Goal: Information Seeking & Learning: Find specific page/section

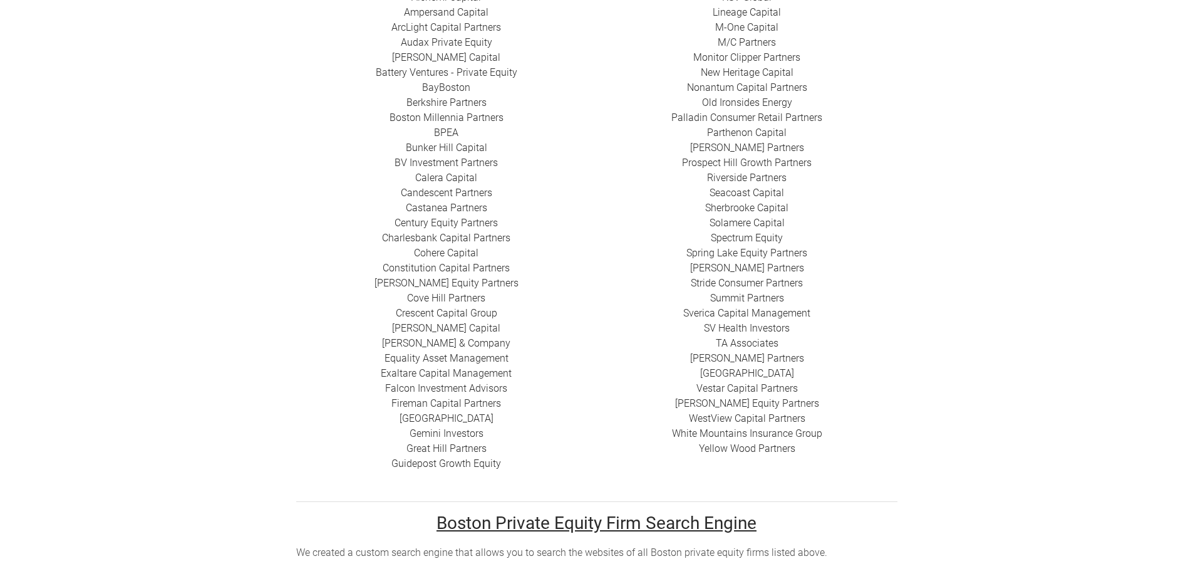
scroll to position [500, 0]
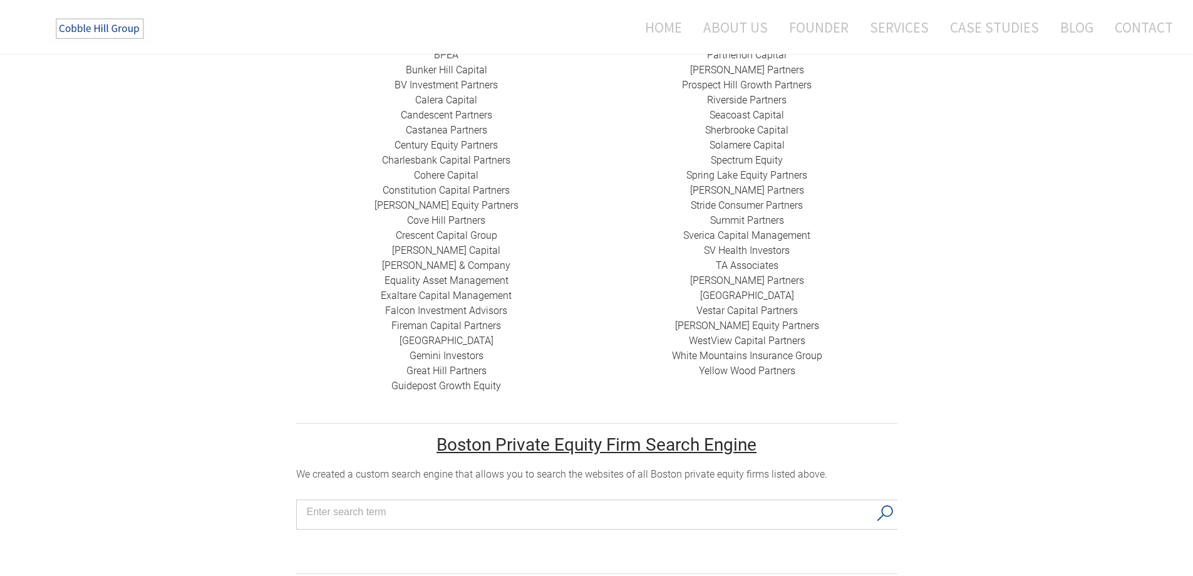
click at [437, 349] on link "Gemini Investors" at bounding box center [447, 355] width 74 height 12
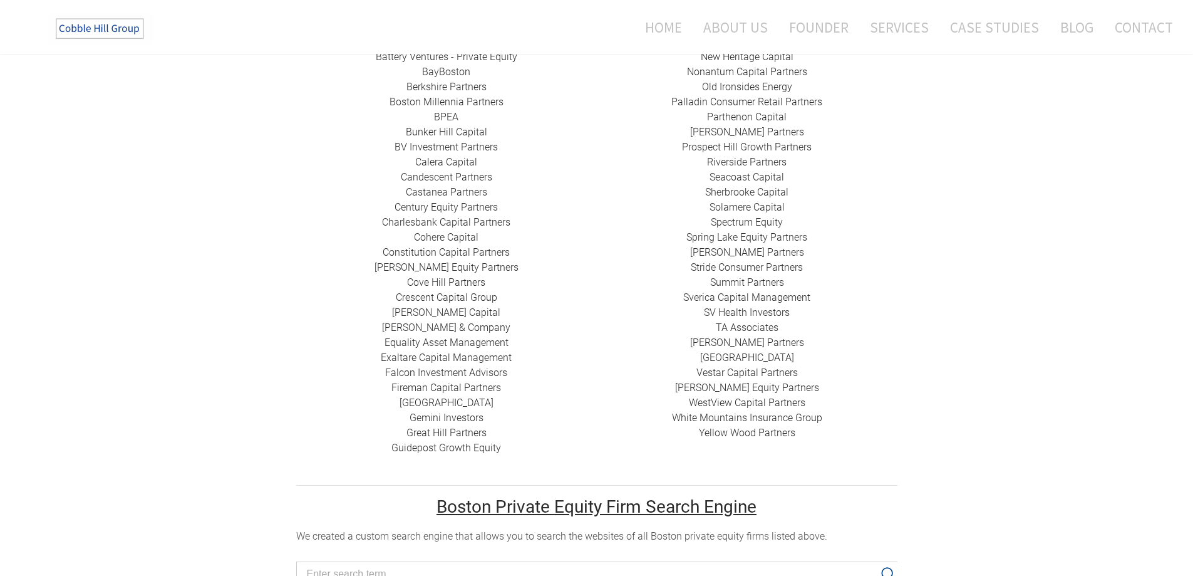
scroll to position [0, 0]
click at [457, 426] on link "Great Hill Partners ​" at bounding box center [446, 432] width 80 height 12
drag, startPoint x: 468, startPoint y: 432, endPoint x: 445, endPoint y: 432, distance: 23.2
click at [445, 442] on link "Guidepost Growth Equity" at bounding box center [446, 448] width 110 height 12
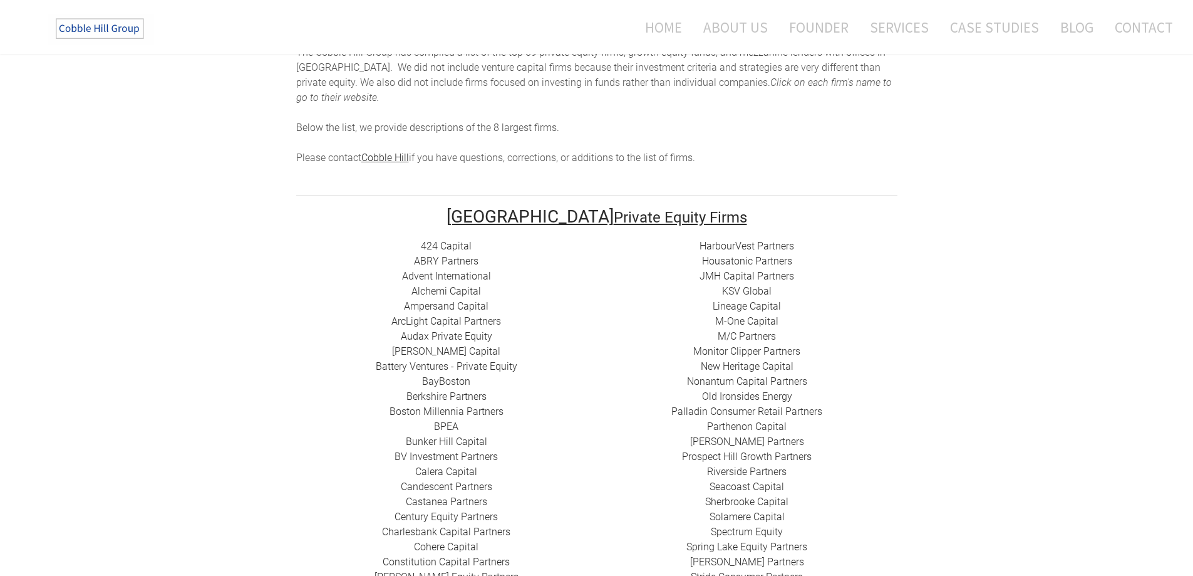
scroll to position [125, 0]
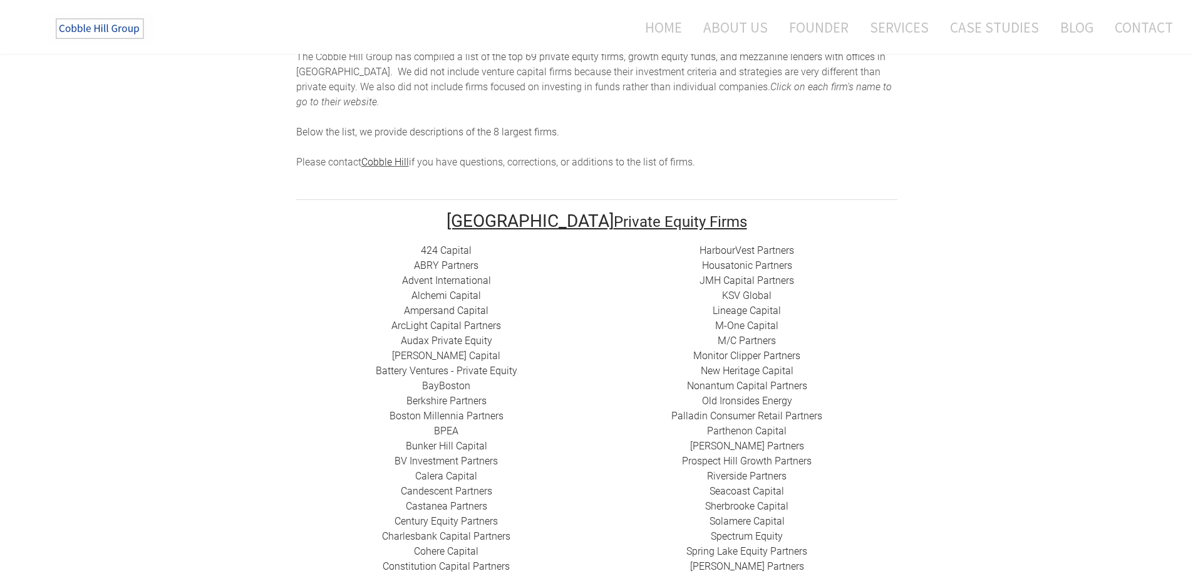
click at [760, 259] on link "Housatonic Partners" at bounding box center [747, 265] width 90 height 12
click at [747, 274] on link "​JMH Capital Partners" at bounding box center [747, 280] width 95 height 12
click at [745, 289] on link "​KSV Global" at bounding box center [746, 295] width 49 height 12
click at [755, 304] on link "Lineage Capital" at bounding box center [747, 310] width 68 height 12
click at [745, 319] on link "M-One Capital" at bounding box center [746, 325] width 63 height 12
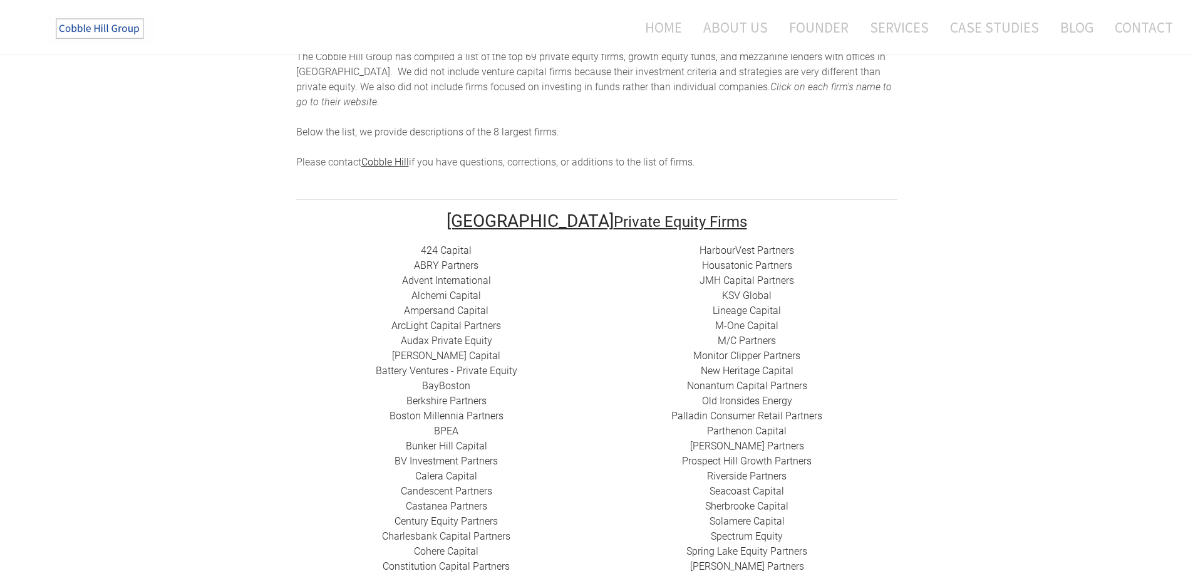
click at [739, 334] on link "​M/C Partners" at bounding box center [747, 340] width 58 height 12
